Goal: Task Accomplishment & Management: Manage account settings

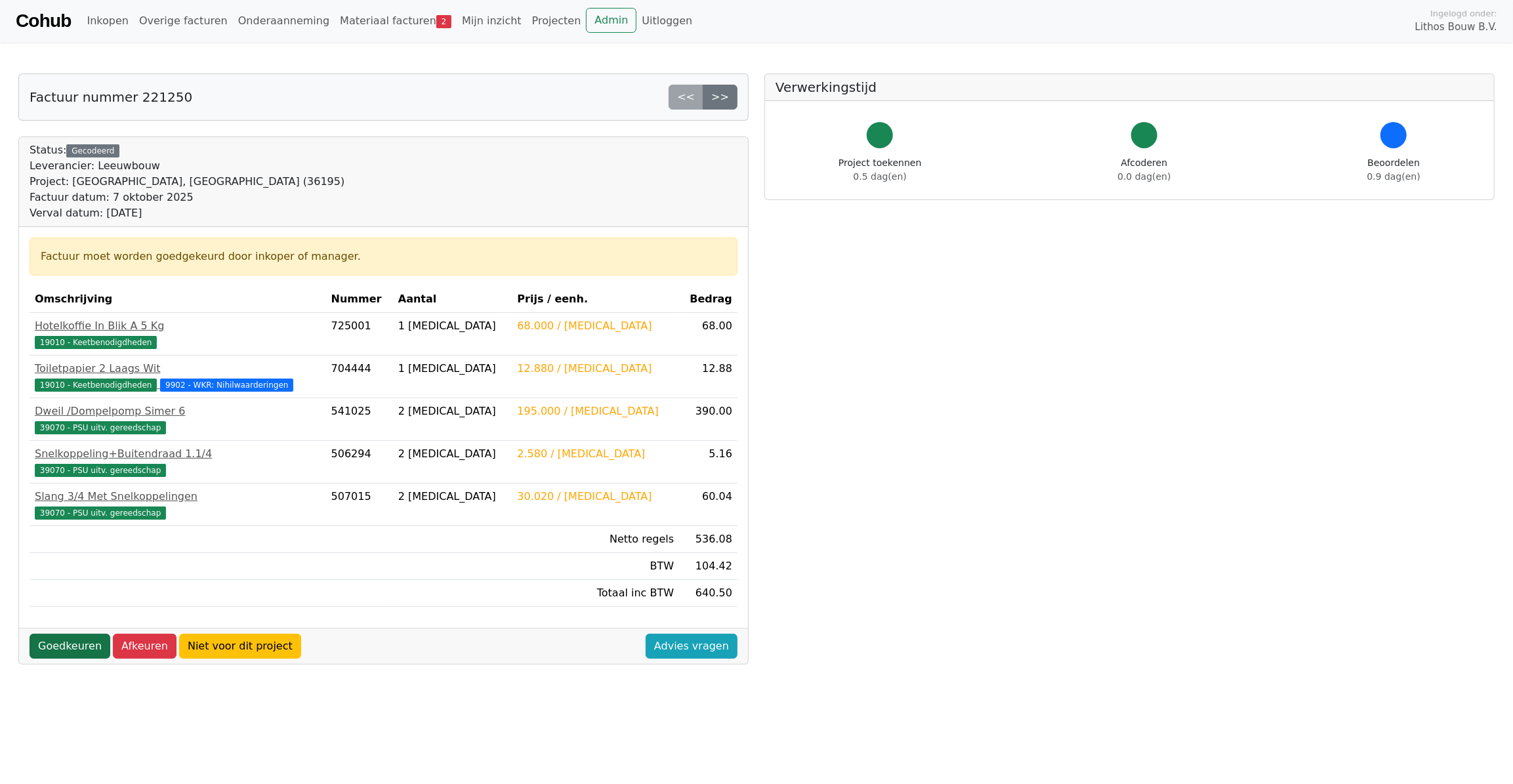
click at [61, 641] on link "Goedkeuren" at bounding box center [70, 646] width 81 height 25
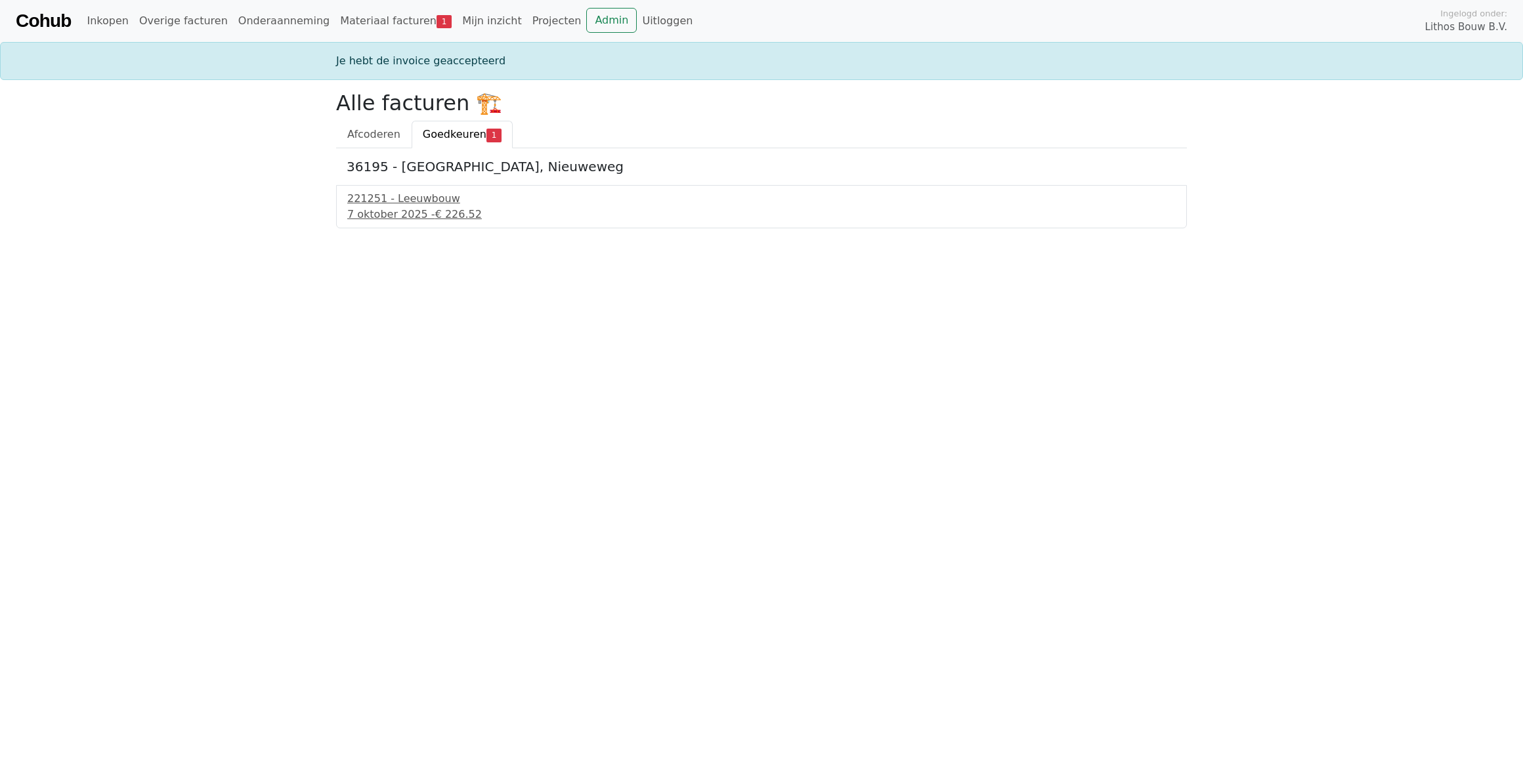
click at [407, 188] on div "221251 - Leeuwbouw 7 oktober 2025 - € 226.52" at bounding box center [761, 207] width 850 height 44
click at [405, 201] on div "221251 - Leeuwbouw" at bounding box center [761, 199] width 829 height 16
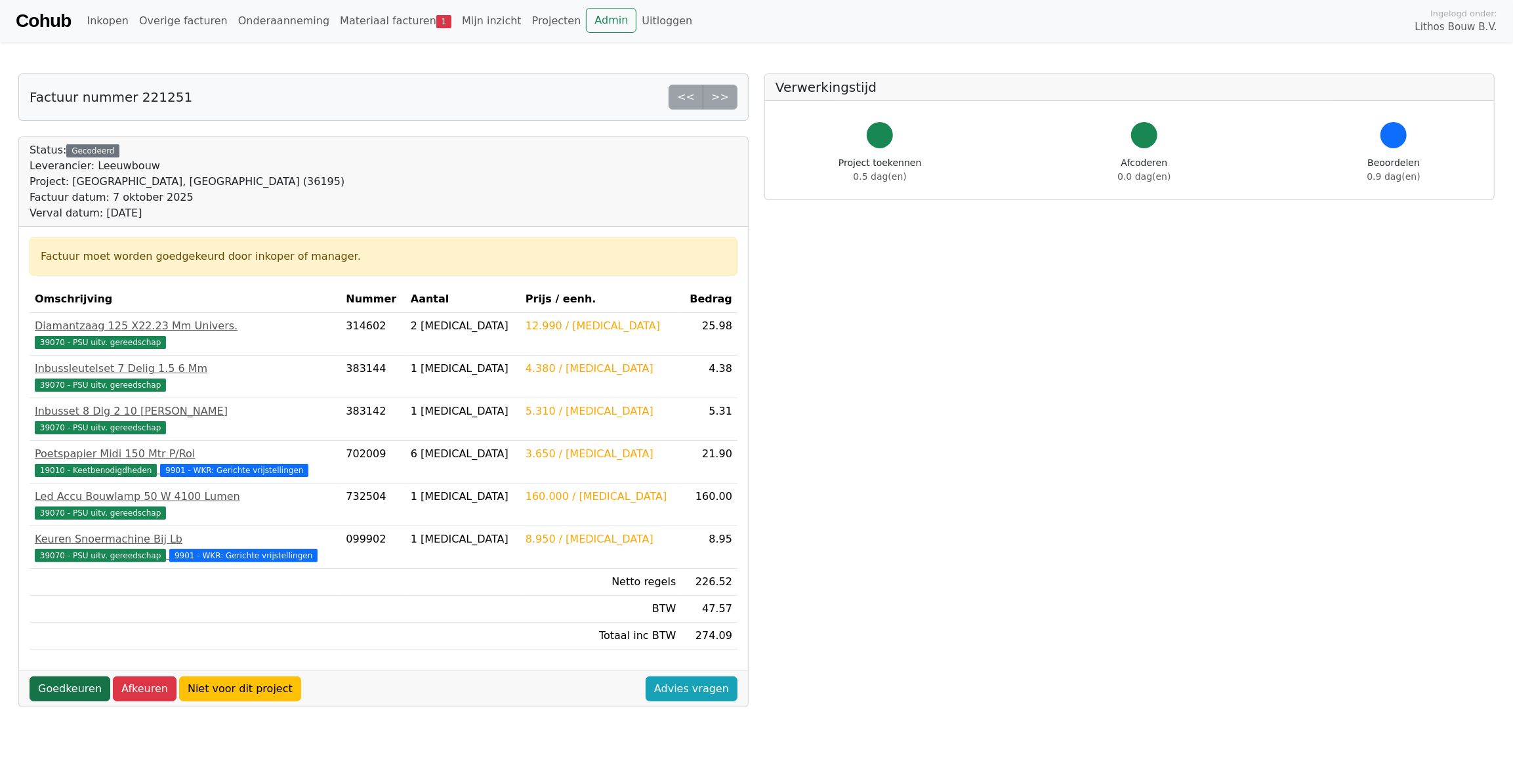
click at [60, 685] on link "Goedkeuren" at bounding box center [70, 689] width 81 height 25
